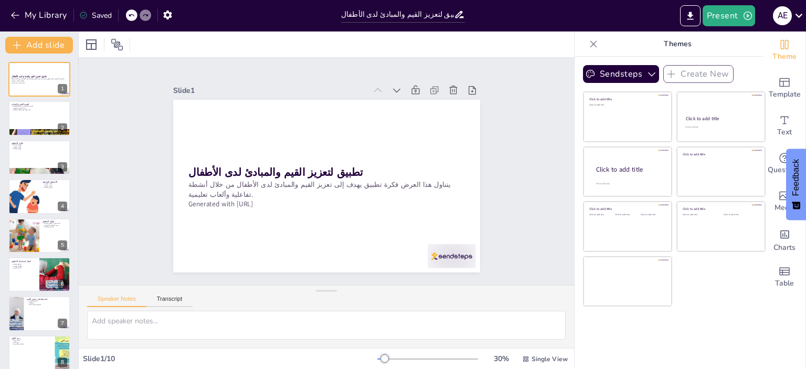
scroll to position [87, 0]
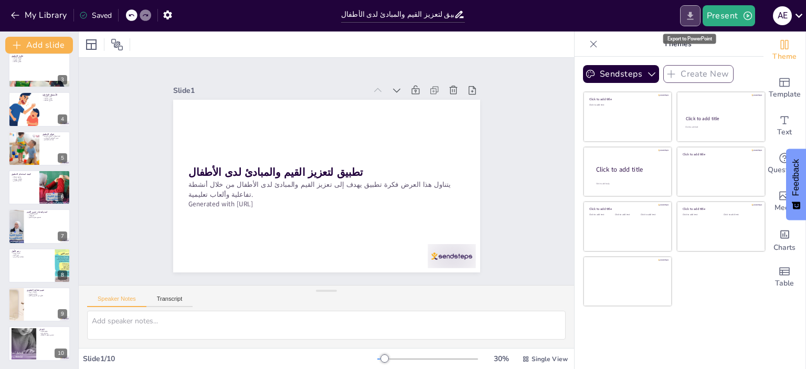
click at [686, 18] on icon "Export to PowerPoint" at bounding box center [690, 15] width 11 height 11
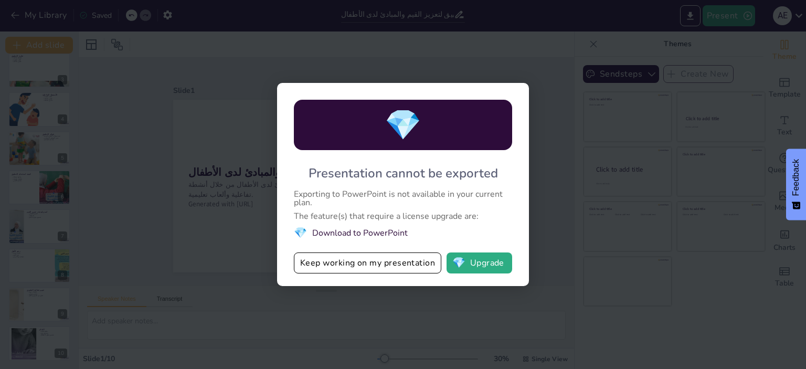
click at [382, 228] on li "💎 Download to PowerPoint" at bounding box center [403, 233] width 218 height 14
click at [399, 261] on button "Keep working on my presentation" at bounding box center [367, 262] width 147 height 21
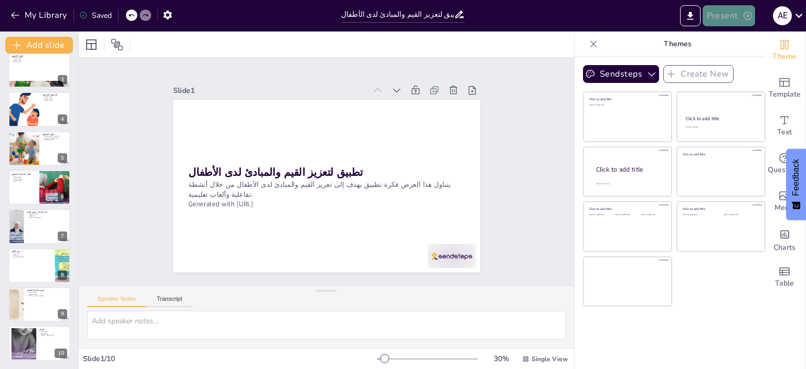
click at [716, 15] on button "Present" at bounding box center [728, 15] width 52 height 21
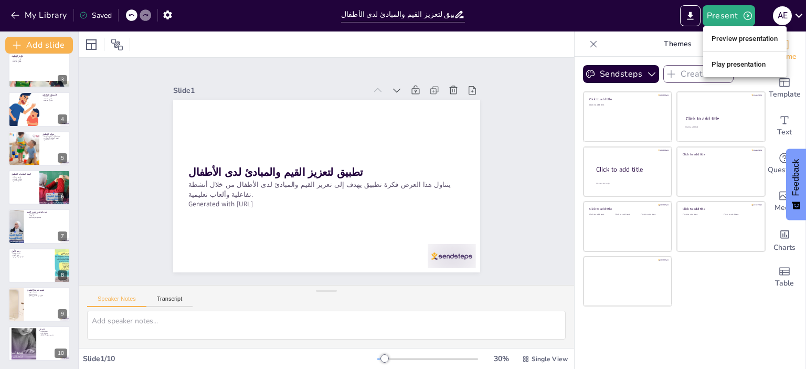
click at [695, 14] on div at bounding box center [403, 184] width 806 height 369
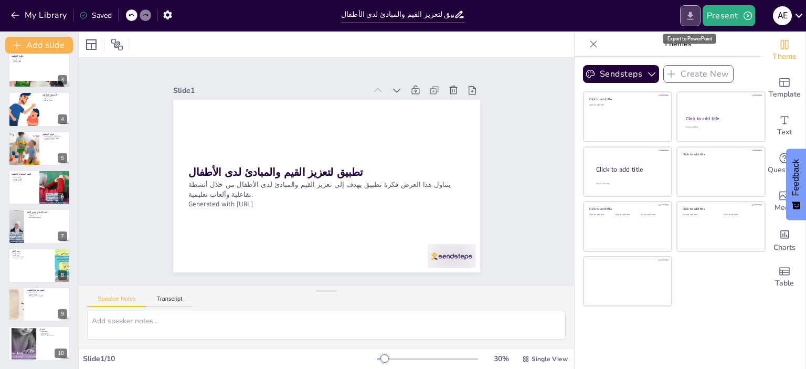
click at [692, 14] on icon "Export to PowerPoint" at bounding box center [690, 15] width 11 height 11
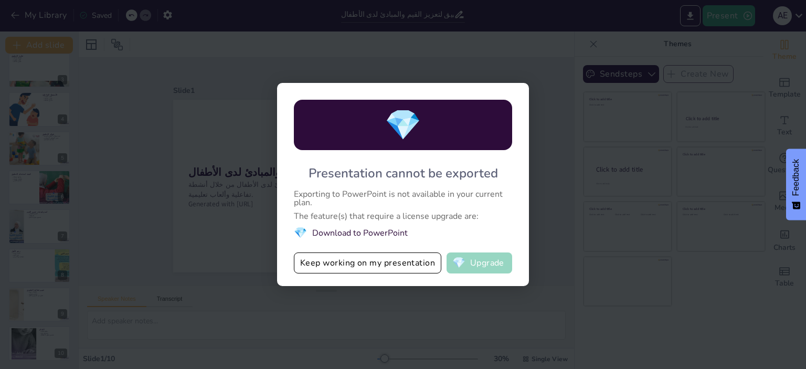
click at [475, 264] on button "💎 Upgrade" at bounding box center [479, 262] width 66 height 21
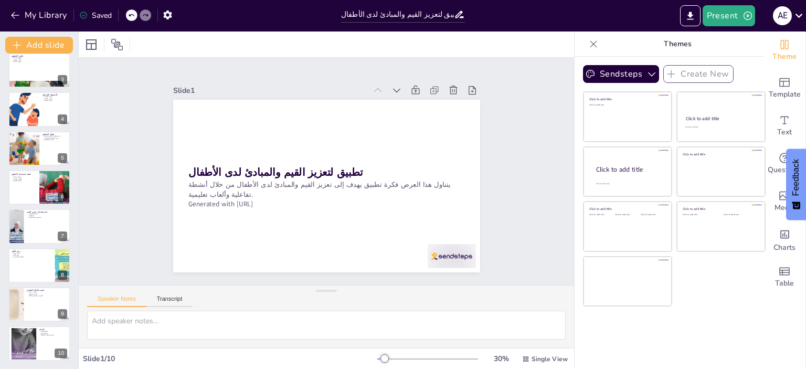
drag, startPoint x: 805, startPoint y: 126, endPoint x: 805, endPoint y: 199, distance: 72.9
click at [805, 199] on body "My Library Saved تطبيق لتعزيز القيم والمبادئ لدى الأطفال Present A E Document f…" at bounding box center [403, 184] width 806 height 369
click at [41, 114] on div at bounding box center [39, 109] width 63 height 36
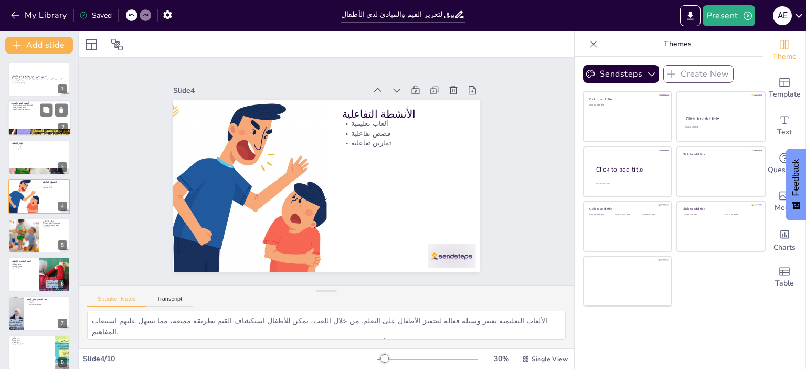
scroll to position [21, 0]
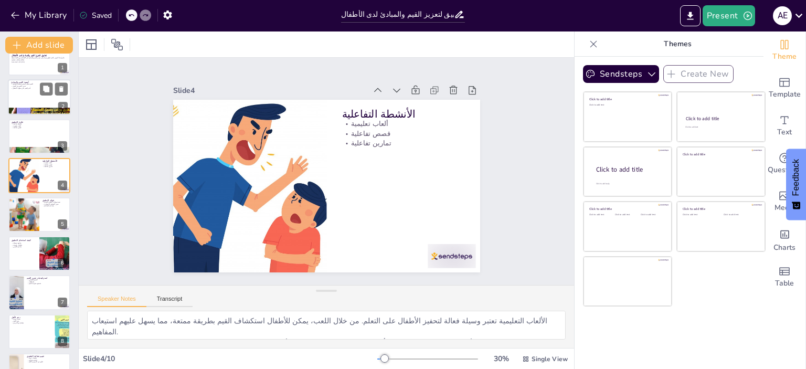
click at [42, 134] on button at bounding box center [46, 128] width 13 height 13
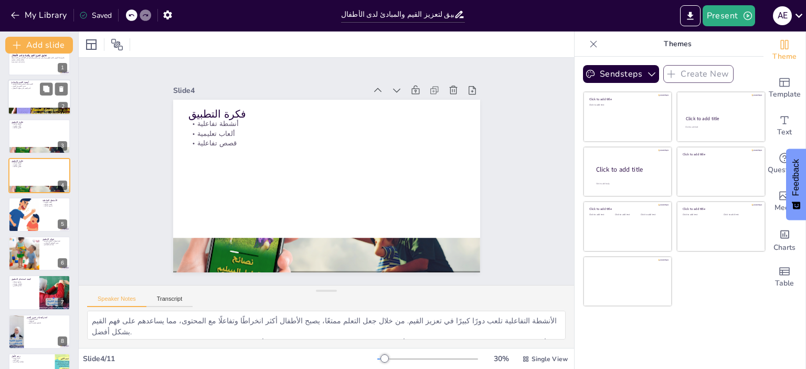
scroll to position [0, 0]
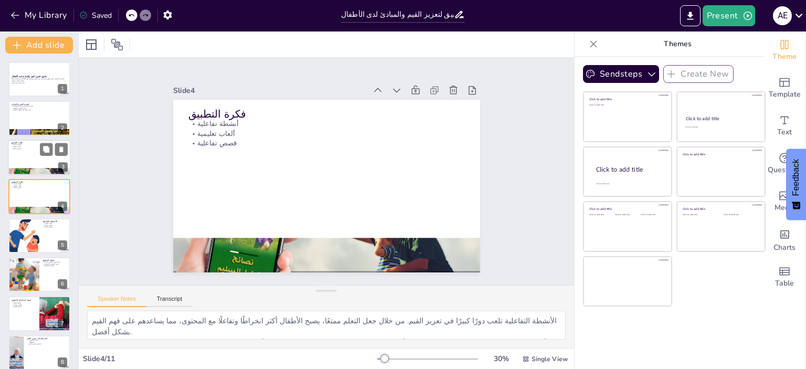
click at [44, 165] on div at bounding box center [39, 158] width 63 height 36
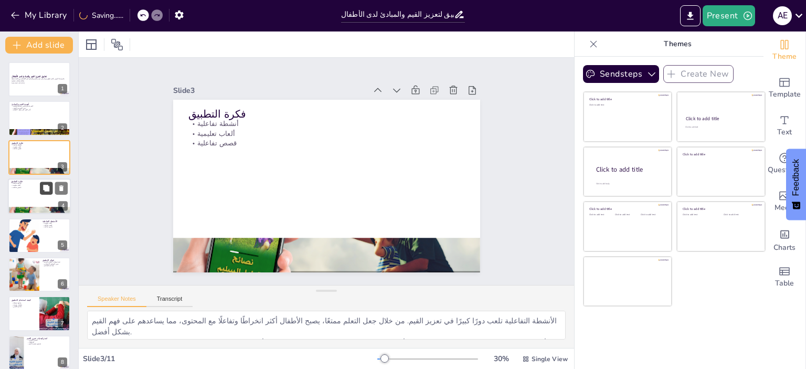
click at [42, 187] on button at bounding box center [46, 188] width 13 height 13
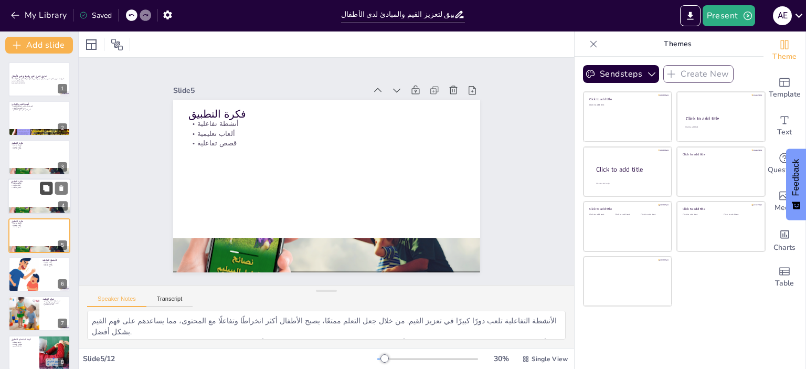
scroll to position [24, 0]
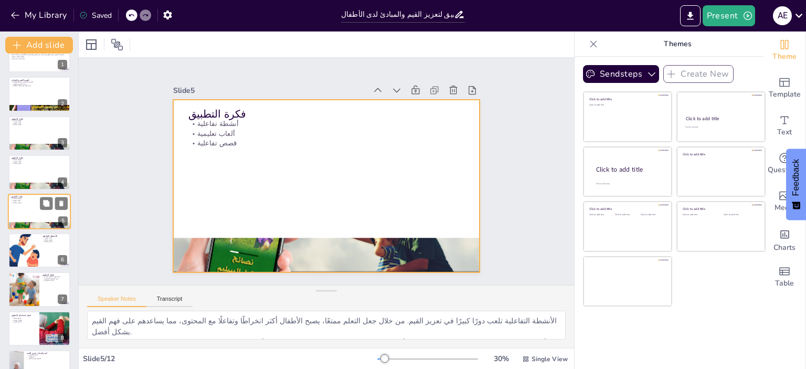
click at [39, 209] on div at bounding box center [39, 212] width 63 height 36
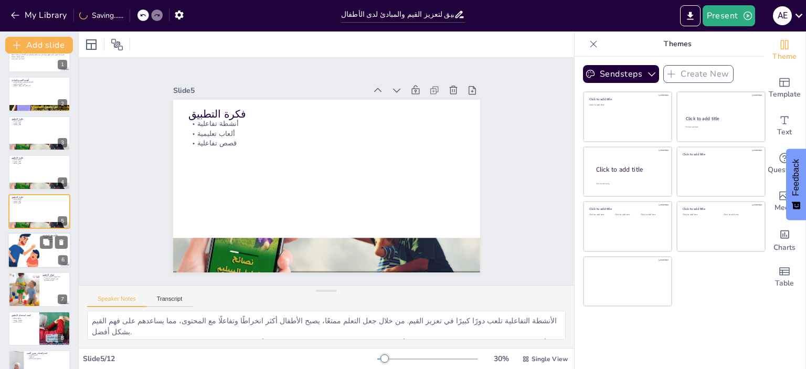
click at [41, 251] on div at bounding box center [39, 250] width 63 height 36
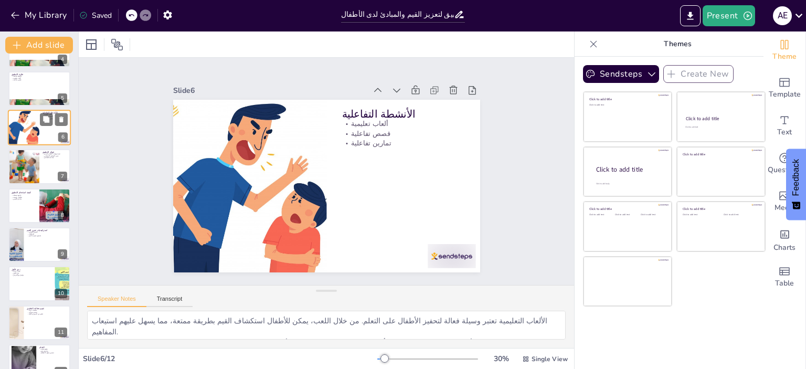
click at [41, 251] on div at bounding box center [39, 244] width 62 height 35
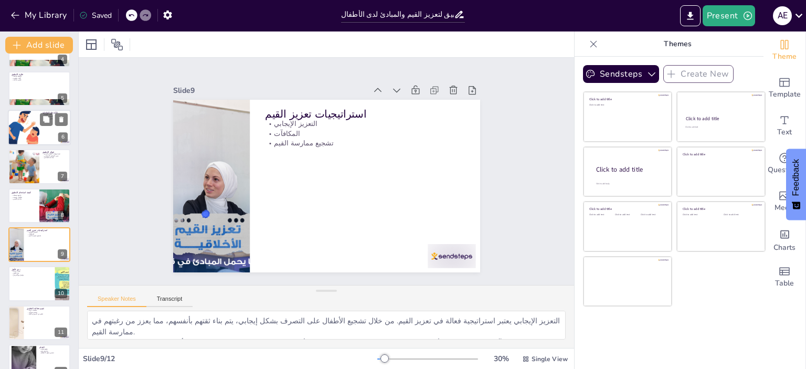
scroll to position [166, 0]
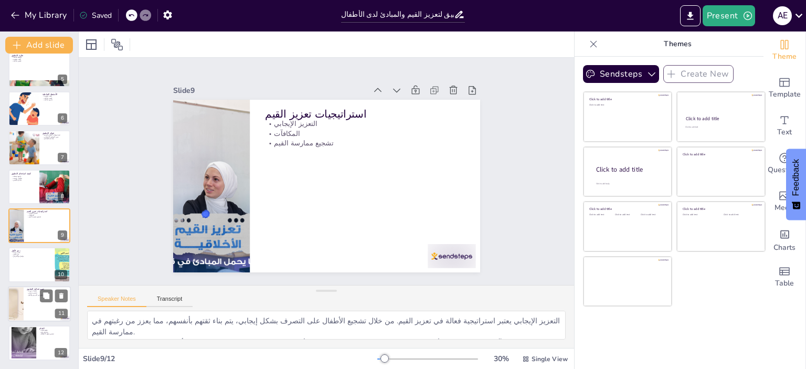
click at [31, 298] on div at bounding box center [39, 304] width 63 height 36
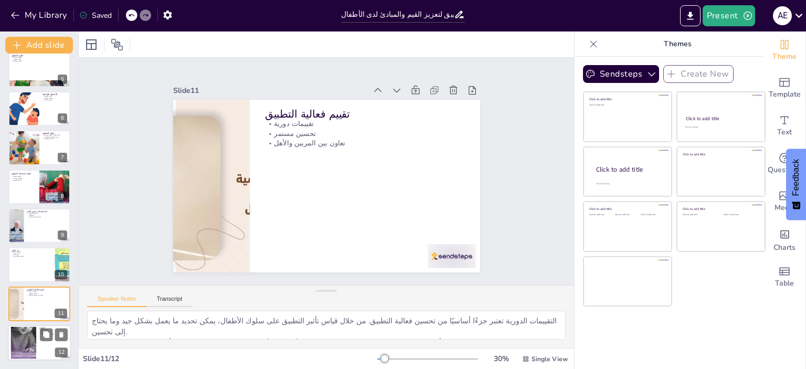
click at [30, 331] on div at bounding box center [23, 343] width 74 height 32
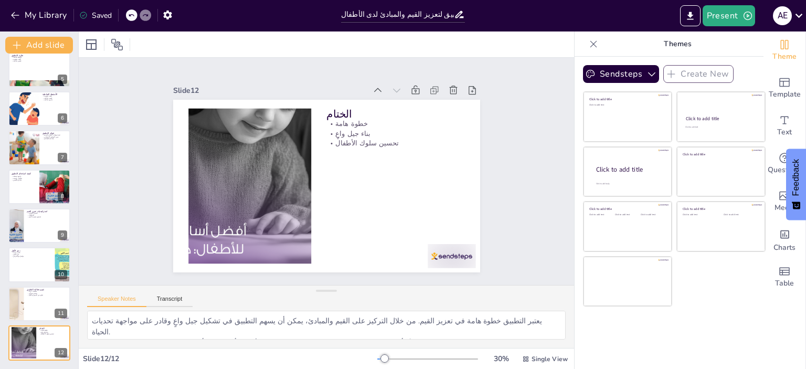
click at [805, 281] on div "Theme Template Text Questions Media Charts Table" at bounding box center [784, 199] width 42 height 337
drag, startPoint x: 805, startPoint y: 281, endPoint x: 805, endPoint y: 306, distance: 25.2
click at [805, 306] on div "Theme Template Text Questions Media Charts Table" at bounding box center [784, 199] width 42 height 337
click at [800, 16] on icon at bounding box center [798, 16] width 7 height 4
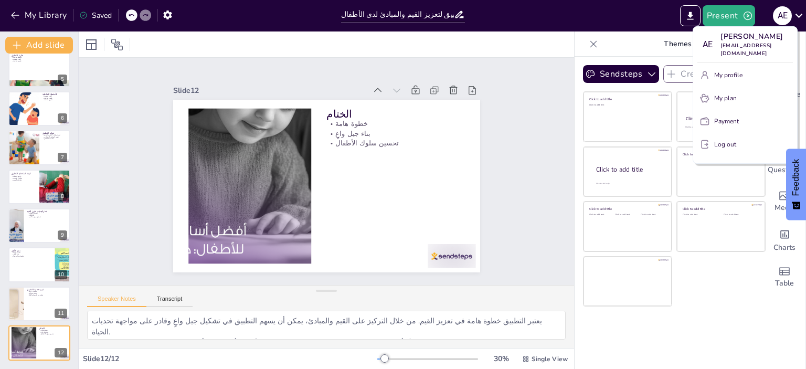
click at [91, 15] on div at bounding box center [403, 184] width 806 height 369
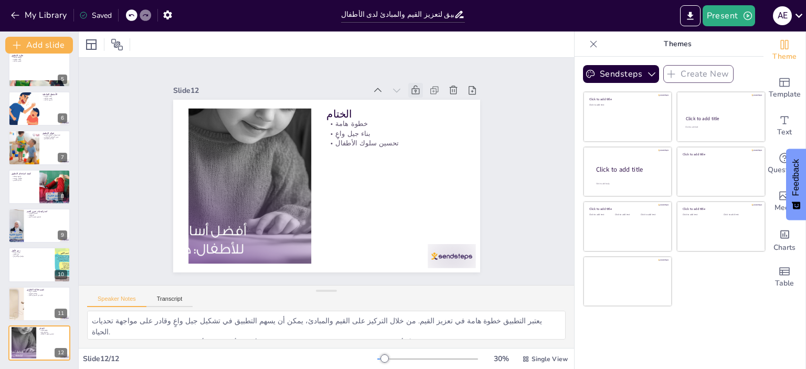
click at [410, 85] on icon at bounding box center [415, 90] width 10 height 10
click at [692, 12] on icon "Export to PowerPoint" at bounding box center [690, 15] width 11 height 11
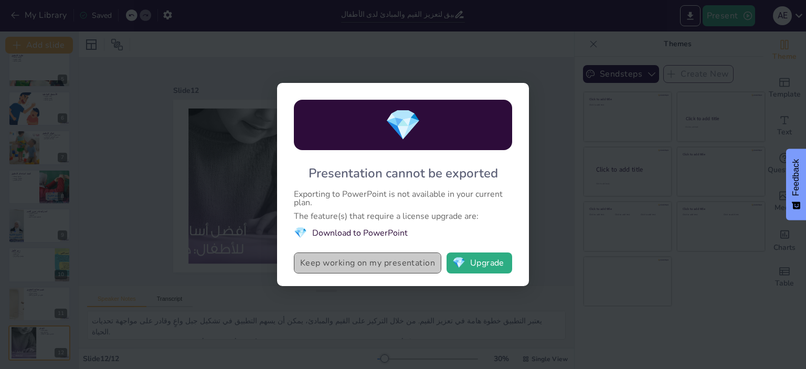
click at [372, 261] on button "Keep working on my presentation" at bounding box center [367, 262] width 147 height 21
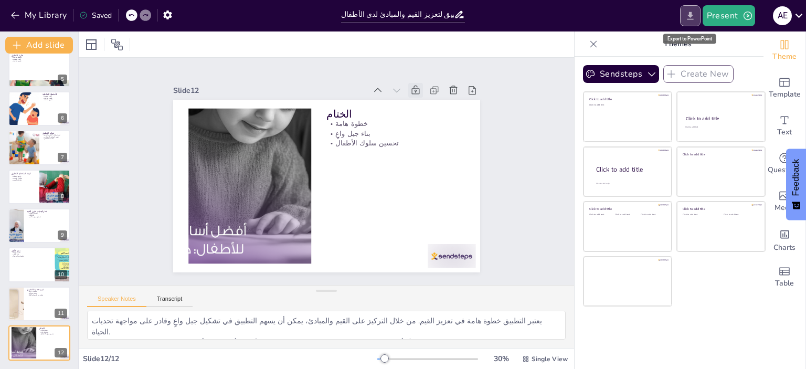
click at [688, 16] on icon "Export to PowerPoint" at bounding box center [690, 15] width 11 height 11
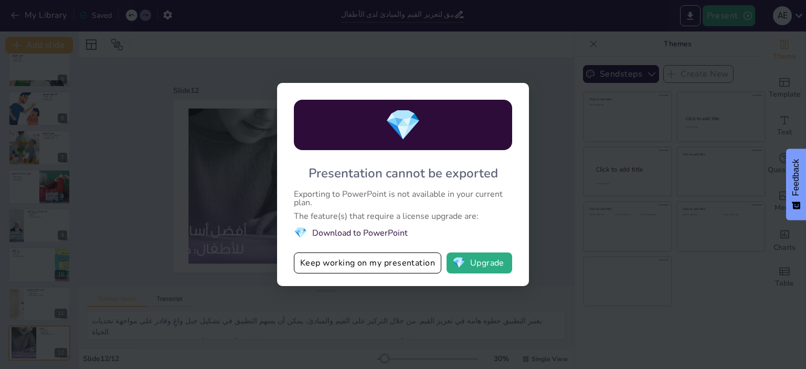
click at [528, 58] on div "💎 Presentation cannot be exported Exporting to PowerPoint is not available in y…" at bounding box center [403, 184] width 806 height 369
